Goal: Obtain resource: Download file/media

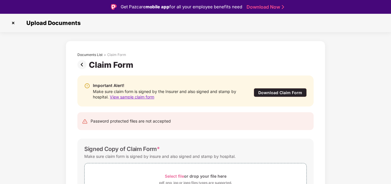
click at [274, 92] on div "Download Claim Form" at bounding box center [280, 92] width 53 height 9
click at [137, 98] on span "View sample claim form" at bounding box center [132, 96] width 44 height 5
click at [152, 99] on span "View sample claim form" at bounding box center [132, 96] width 44 height 5
click at [285, 92] on div "Download Claim Form" at bounding box center [280, 92] width 53 height 9
click at [11, 23] on img at bounding box center [13, 22] width 9 height 9
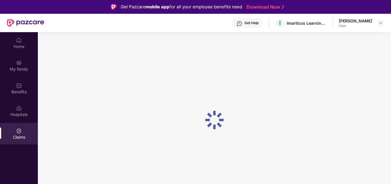
scroll to position [32, 0]
